Goal: Understand process/instructions: Learn how to perform a task or action

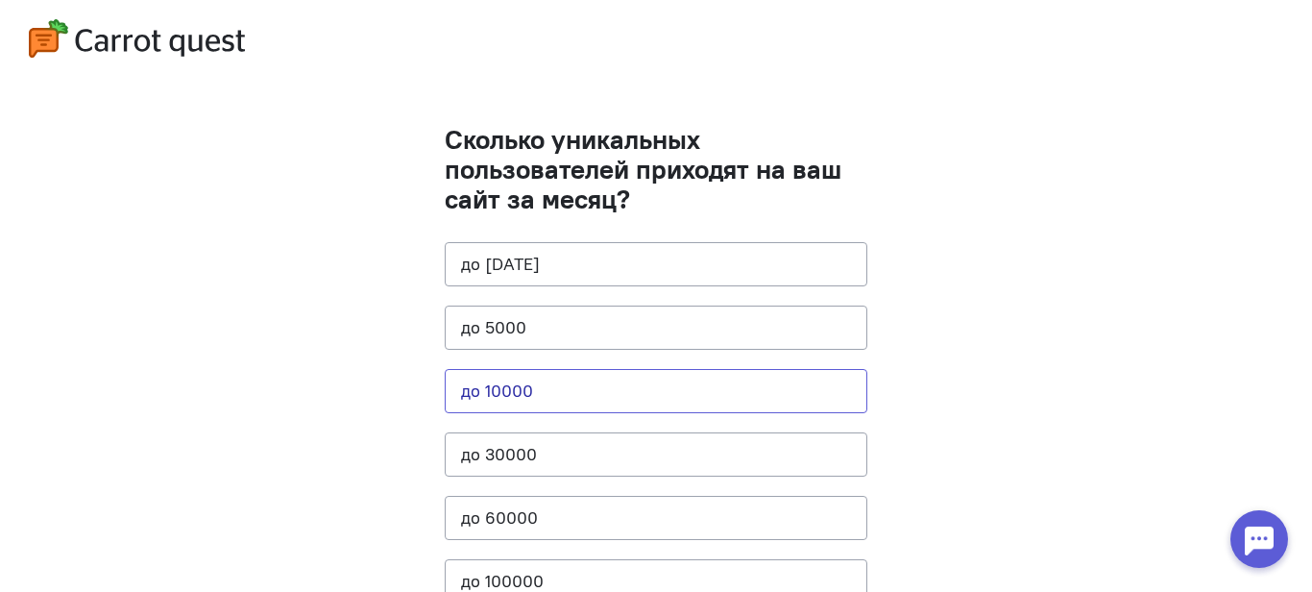
click at [480, 395] on button "до 10000" at bounding box center [656, 391] width 423 height 44
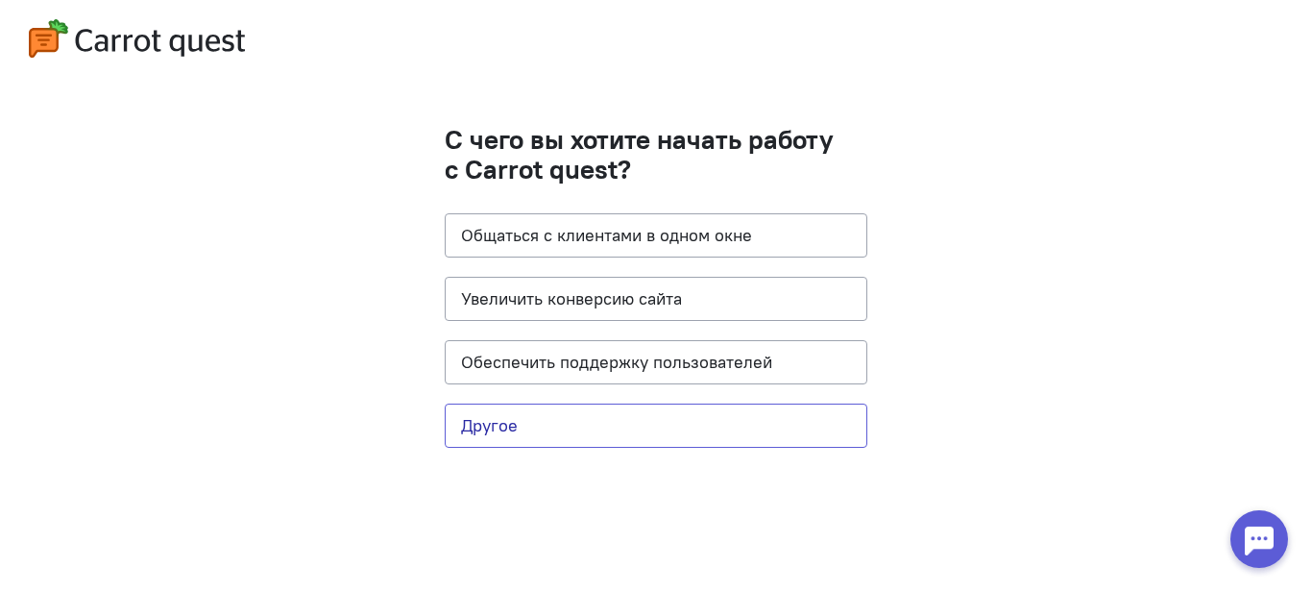
click at [517, 430] on button "Другое" at bounding box center [656, 425] width 423 height 44
